Goal: Task Accomplishment & Management: Manage account settings

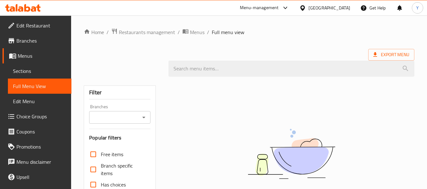
click at [342, 9] on div "[GEOGRAPHIC_DATA]" at bounding box center [330, 7] width 42 height 7
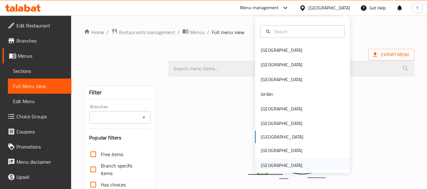
click at [267, 168] on div "[GEOGRAPHIC_DATA]" at bounding box center [282, 165] width 42 height 7
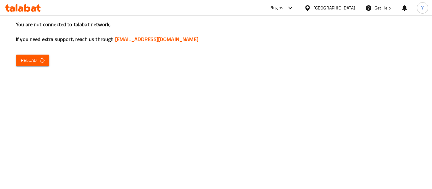
click at [32, 65] on button "Reload" at bounding box center [33, 61] width 34 height 12
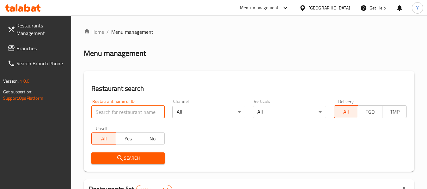
click at [156, 115] on input "search" at bounding box center [127, 112] width 73 height 13
paste input "My Cookie Dough"
type input "My Cookie Dough"
click button "Search" at bounding box center [127, 159] width 73 height 12
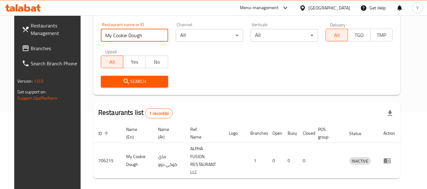
scroll to position [85, 0]
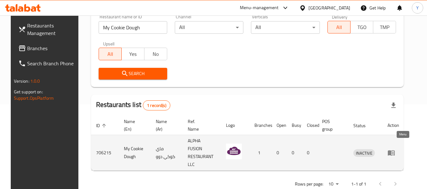
click at [394, 152] on icon "enhanced table" at bounding box center [393, 153] width 2 height 3
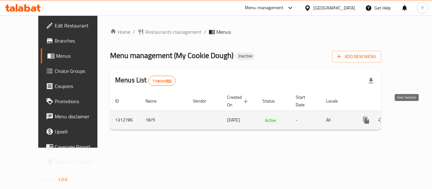
click at [408, 117] on icon "enhanced table" at bounding box center [412, 121] width 8 height 8
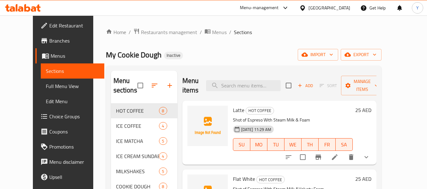
scroll to position [89, 0]
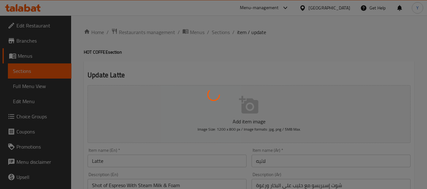
click at [22, 88] on div at bounding box center [213, 94] width 427 height 189
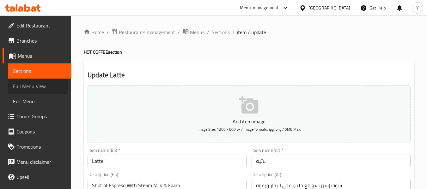
click at [26, 85] on span "Full Menu View" at bounding box center [39, 87] width 53 height 8
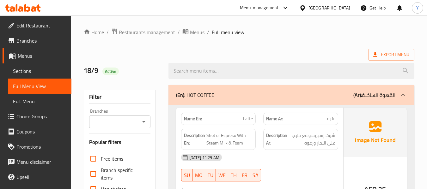
click at [193, 121] on strong "Name En:" at bounding box center [193, 119] width 18 height 7
drag, startPoint x: 193, startPoint y: 121, endPoint x: 197, endPoint y: 124, distance: 4.9
click at [197, 124] on div "Name En: Latte" at bounding box center [218, 119] width 75 height 12
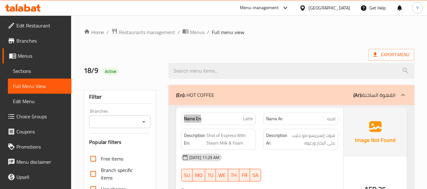
scroll to position [159, 0]
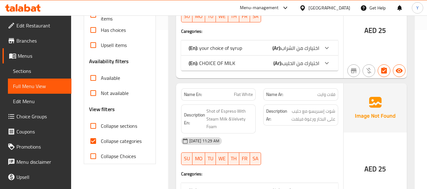
click at [192, 94] on strong "Name En:" at bounding box center [193, 94] width 18 height 7
copy strong "Name En:"
click at [92, 144] on input "Collapse categories" at bounding box center [93, 141] width 15 height 15
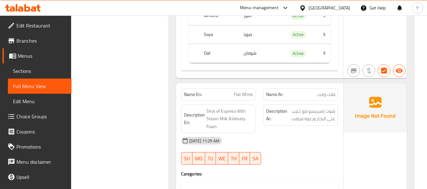
scroll to position [581, 0]
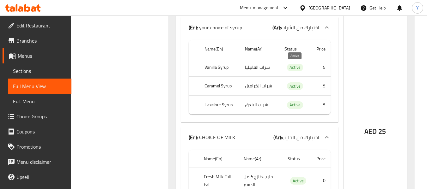
click at [298, 66] on span "Active" at bounding box center [295, 67] width 16 height 7
copy span "Active"
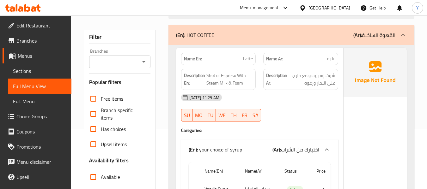
scroll to position [226, 0]
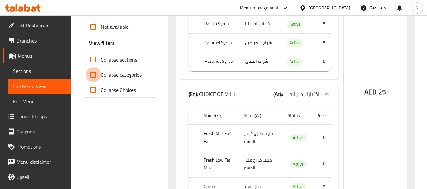
click at [100, 76] on input "Collapse categories" at bounding box center [93, 74] width 15 height 15
checkbox input "true"
